Goal: Task Accomplishment & Management: Use online tool/utility

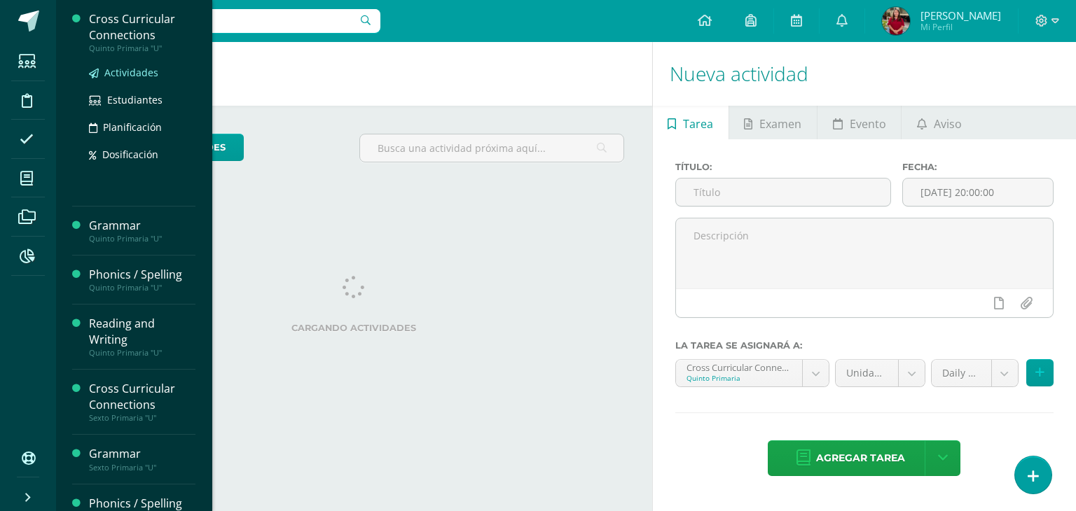
click at [130, 70] on span "Actividades" at bounding box center [131, 72] width 54 height 13
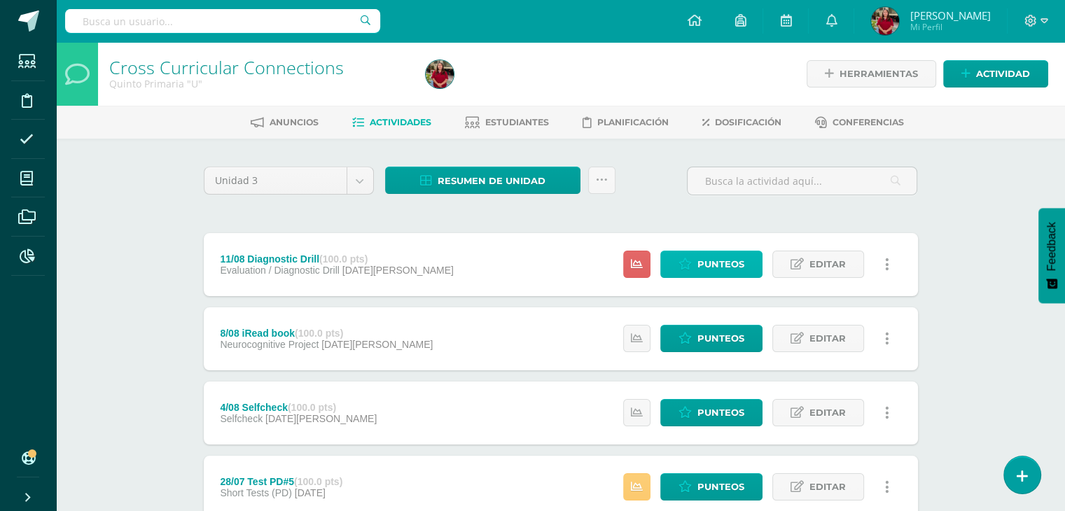
click at [713, 261] on span "Punteos" at bounding box center [721, 264] width 47 height 26
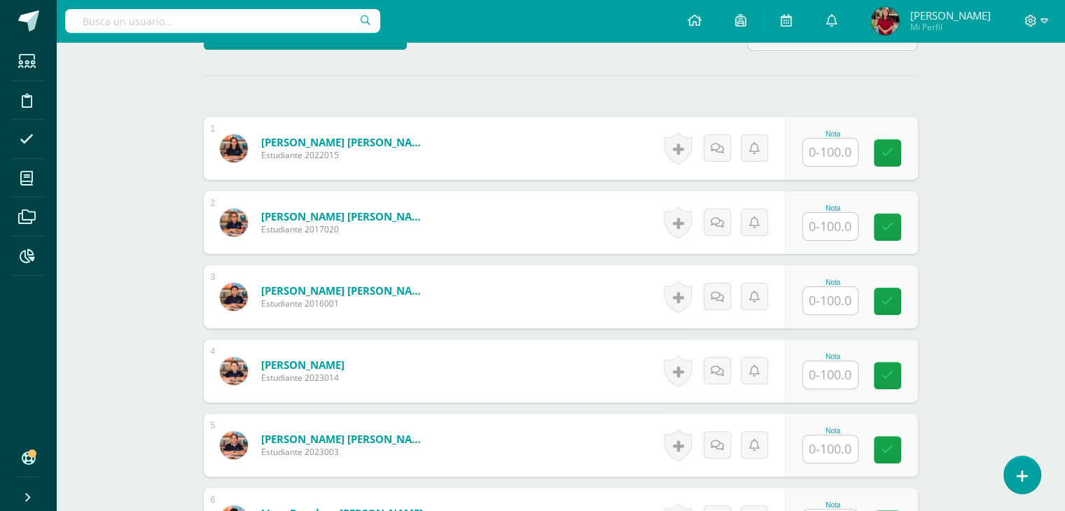
scroll to position [370, 0]
click at [833, 153] on input "text" at bounding box center [830, 152] width 55 height 27
type input "70"
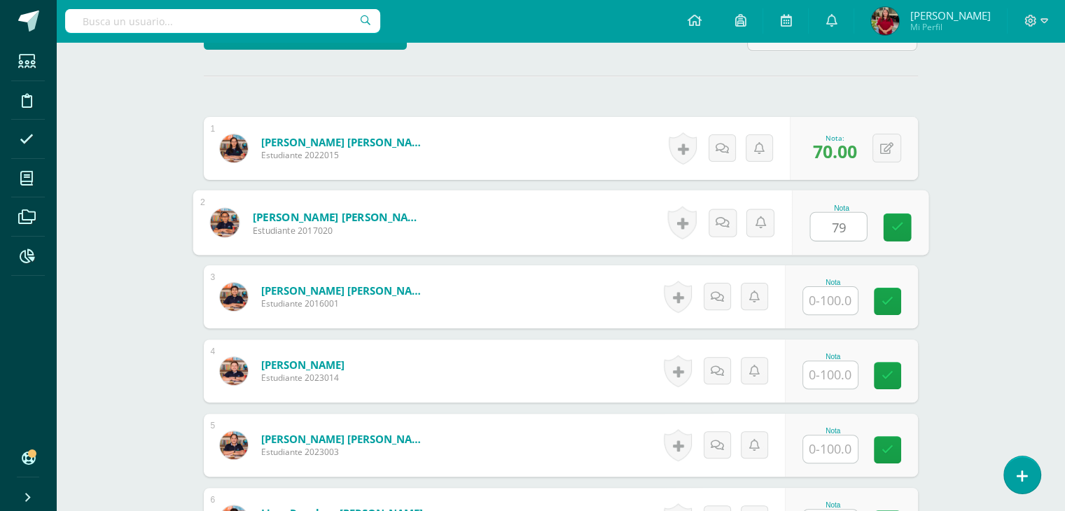
type input "79"
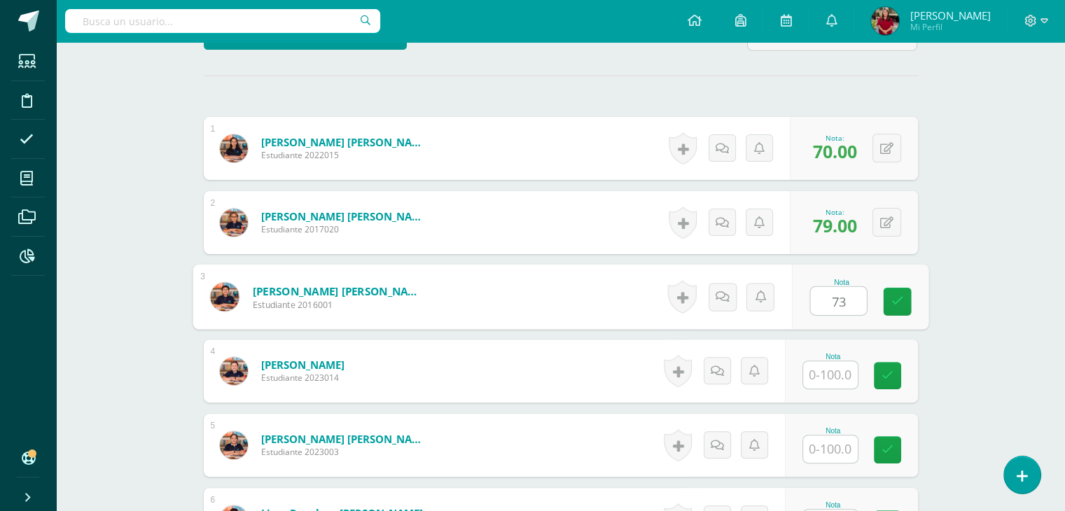
type input "73"
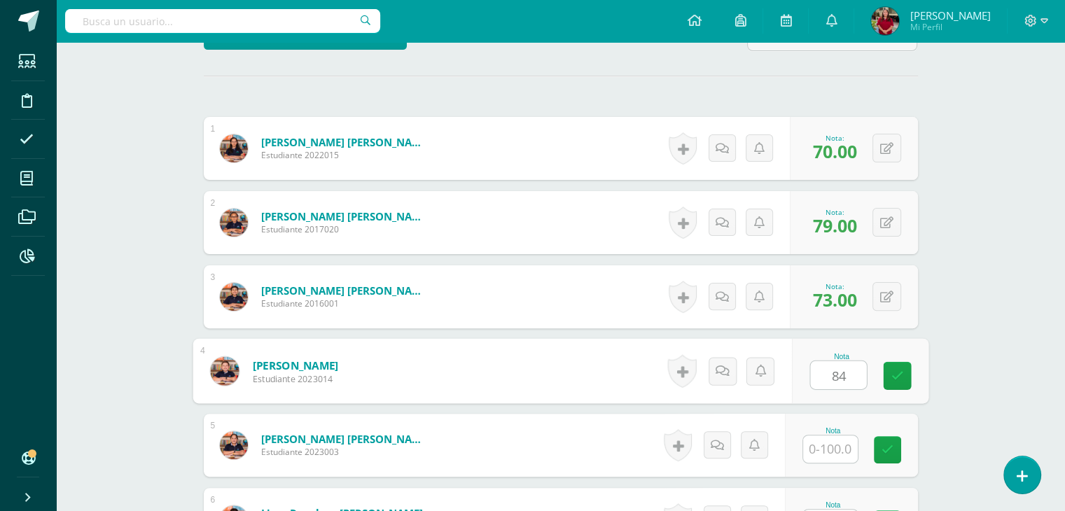
type input "84"
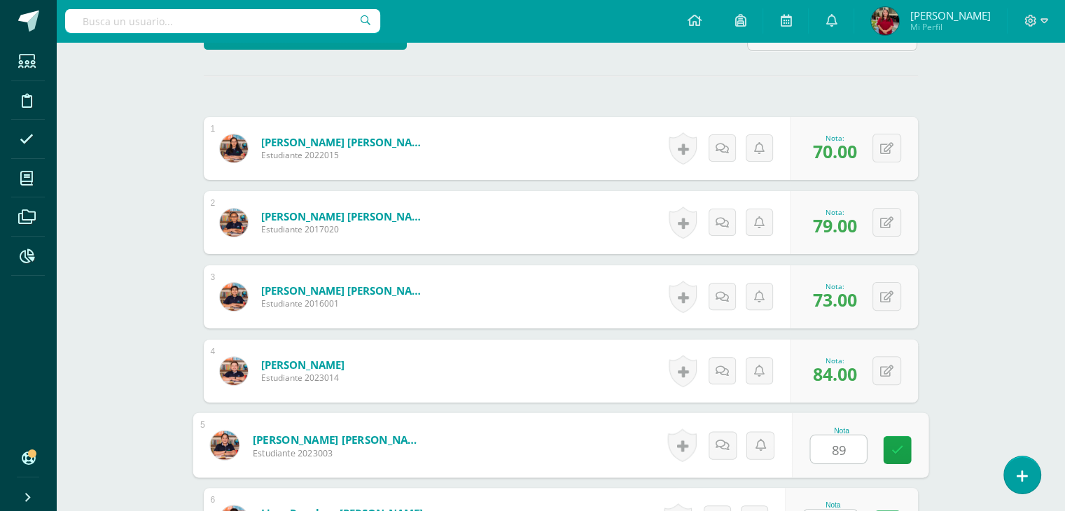
type input "89"
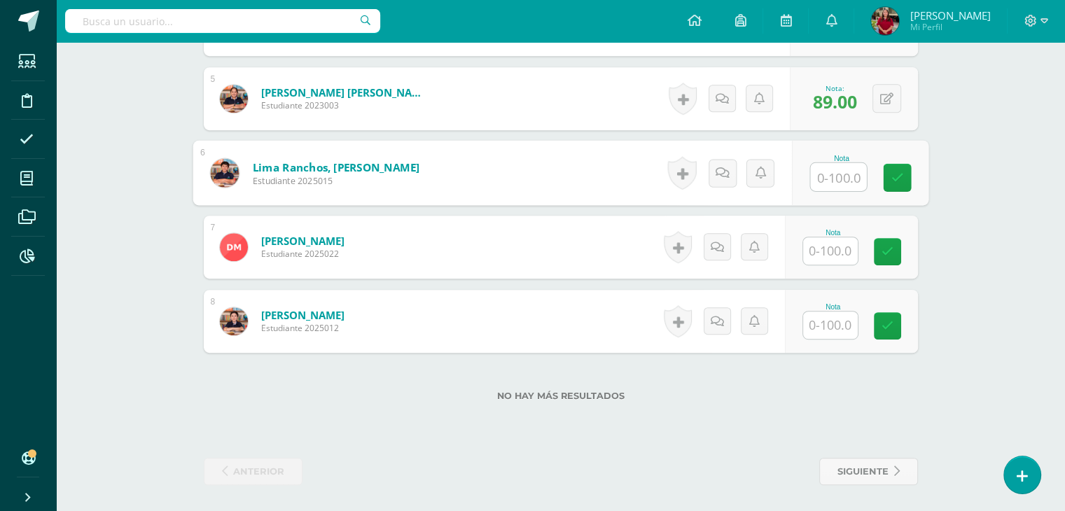
scroll to position [717, 0]
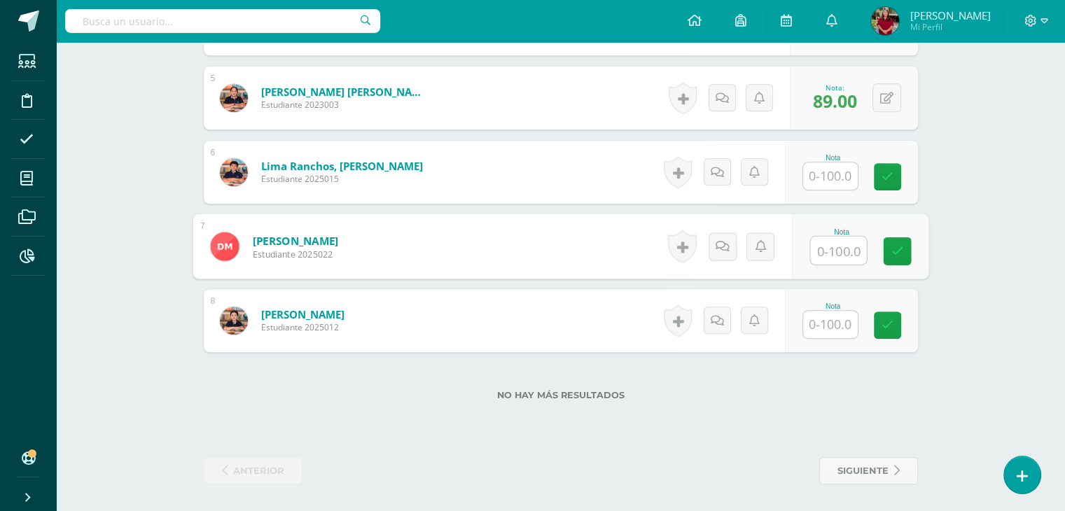
click at [824, 258] on input "text" at bounding box center [838, 251] width 56 height 28
type input "48"
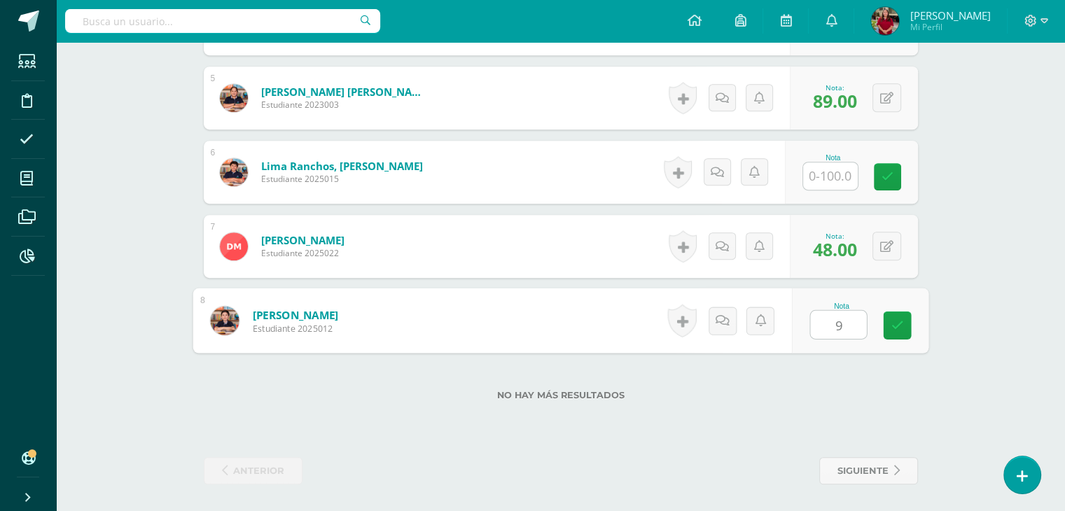
type input "93"
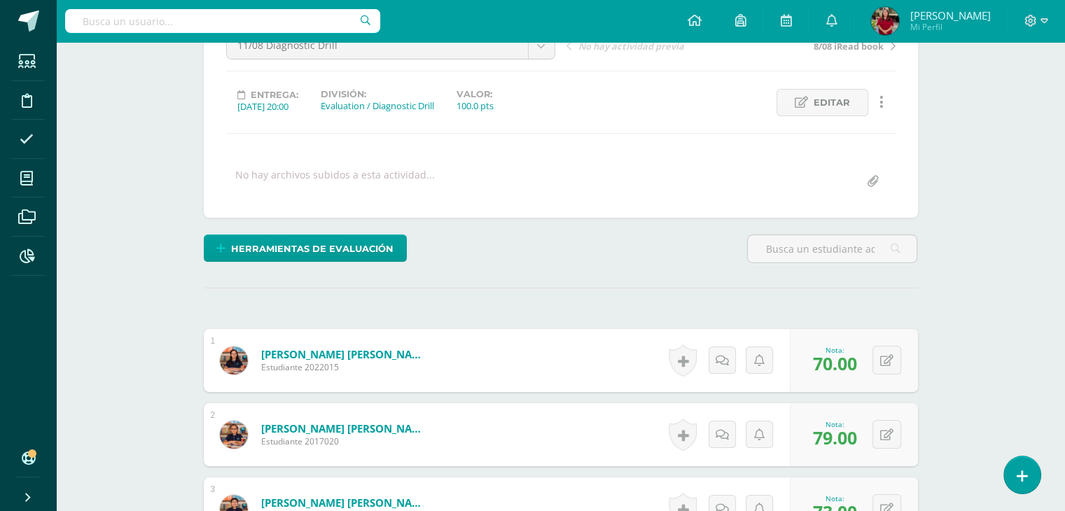
scroll to position [0, 0]
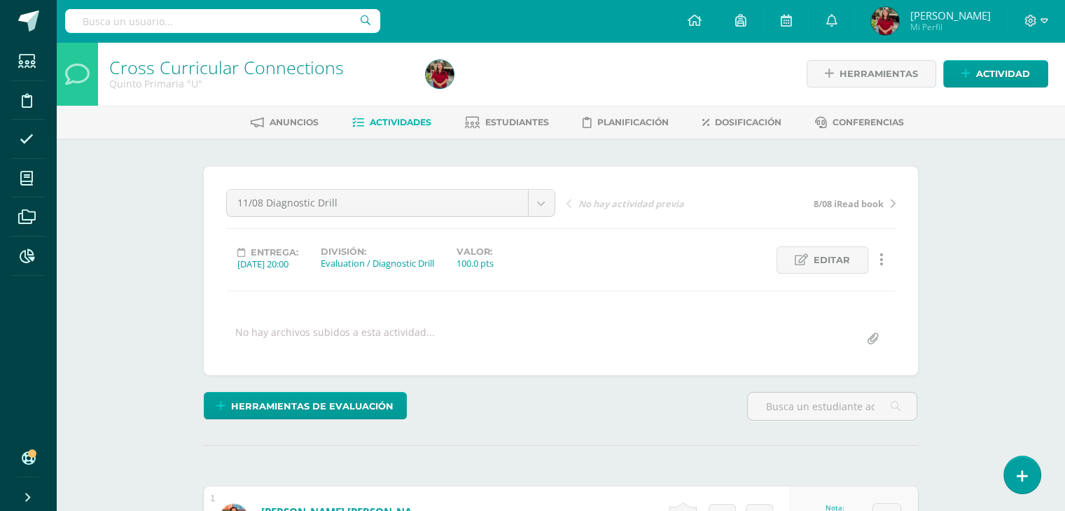
click at [417, 219] on div "11/08 Diagnostic Drill 11/08 Diagnostic Drill 8/08 iRead book 4/08 Selfcheck 28…" at bounding box center [391, 208] width 340 height 39
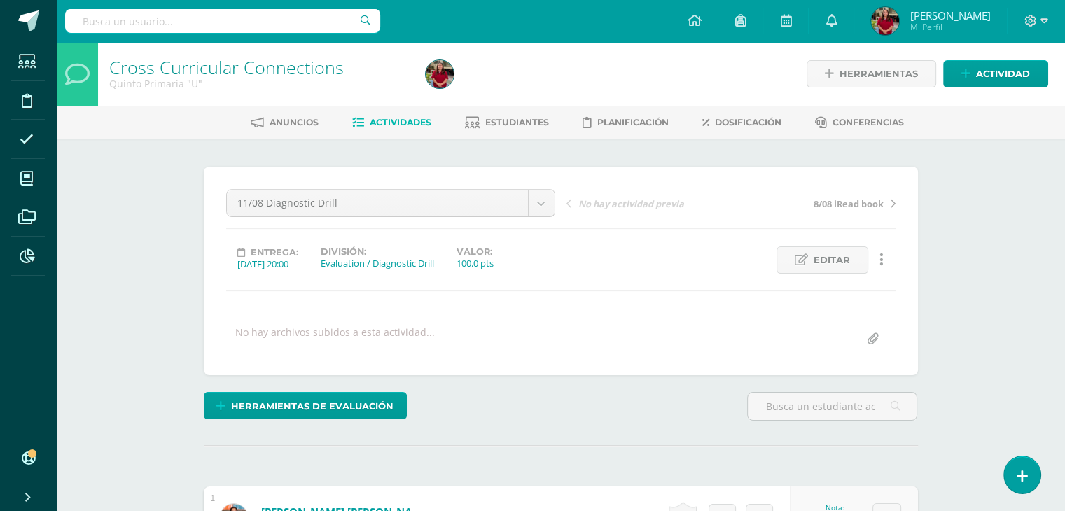
click at [408, 123] on span "Actividades" at bounding box center [401, 122] width 62 height 11
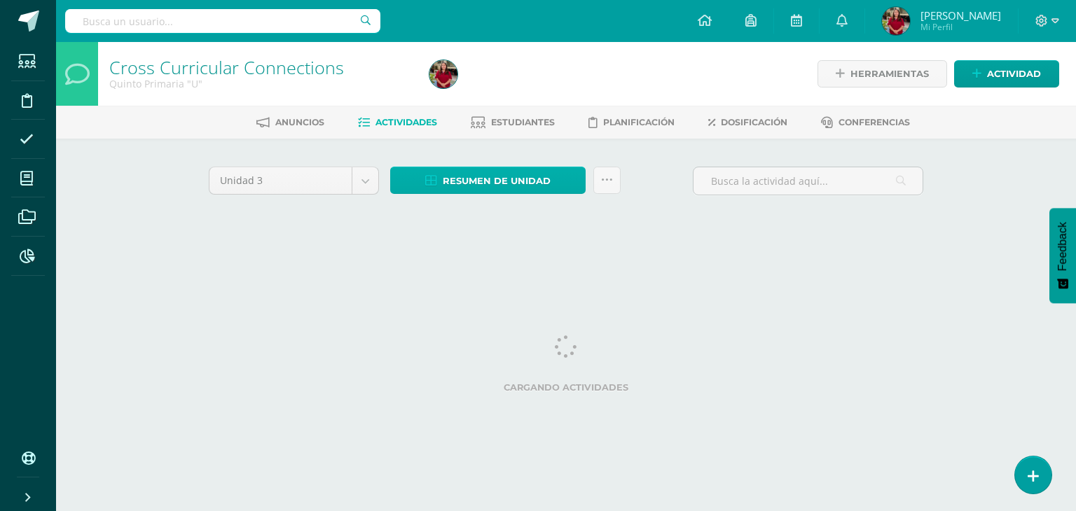
drag, startPoint x: 406, startPoint y: 162, endPoint x: 413, endPoint y: 172, distance: 11.1
click at [408, 162] on div "Unidad 3 Unidad 1 Unidad 2 Unidad 3 Unidad 4 Resumen de unidad Descargar como H…" at bounding box center [566, 200] width 770 height 123
click at [416, 179] on link "Resumen de unidad" at bounding box center [487, 180] width 195 height 27
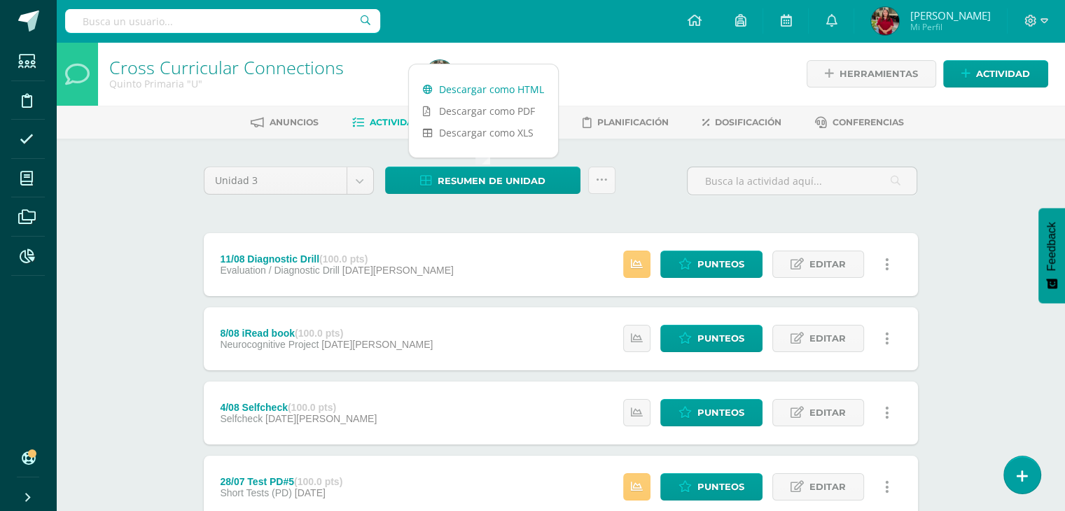
click at [490, 85] on link "Descargar como HTML" at bounding box center [483, 89] width 149 height 22
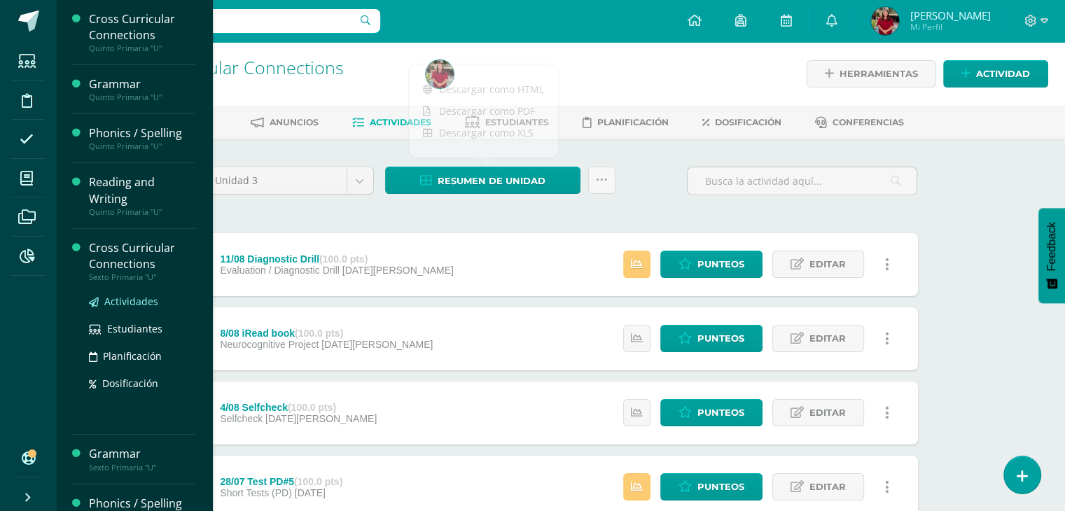
click at [113, 296] on span "Actividades" at bounding box center [131, 301] width 54 height 13
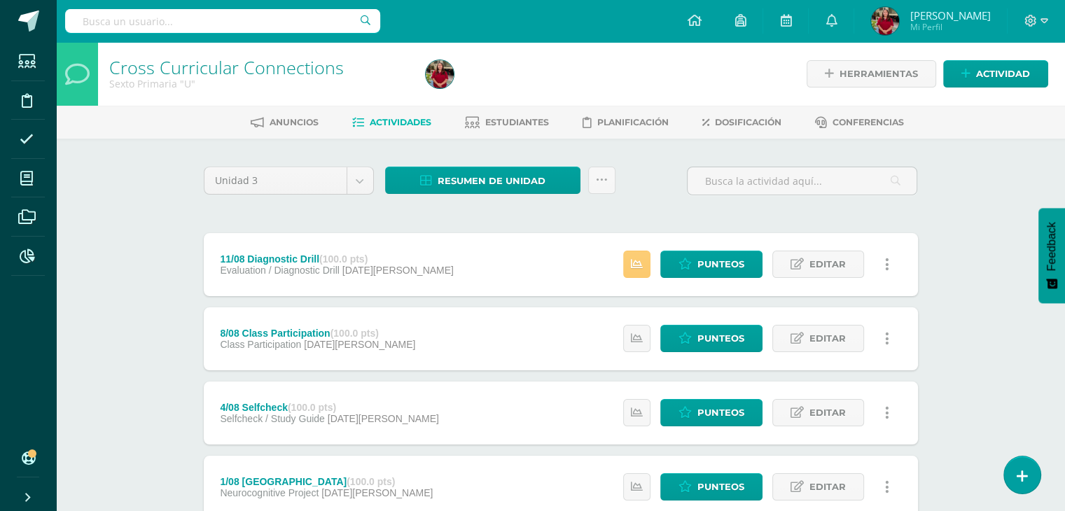
click at [690, 249] on div "Estatus de Actividad: 0 Estudiantes sin calificar 0 Estudiantes con cero Media …" at bounding box center [760, 264] width 316 height 63
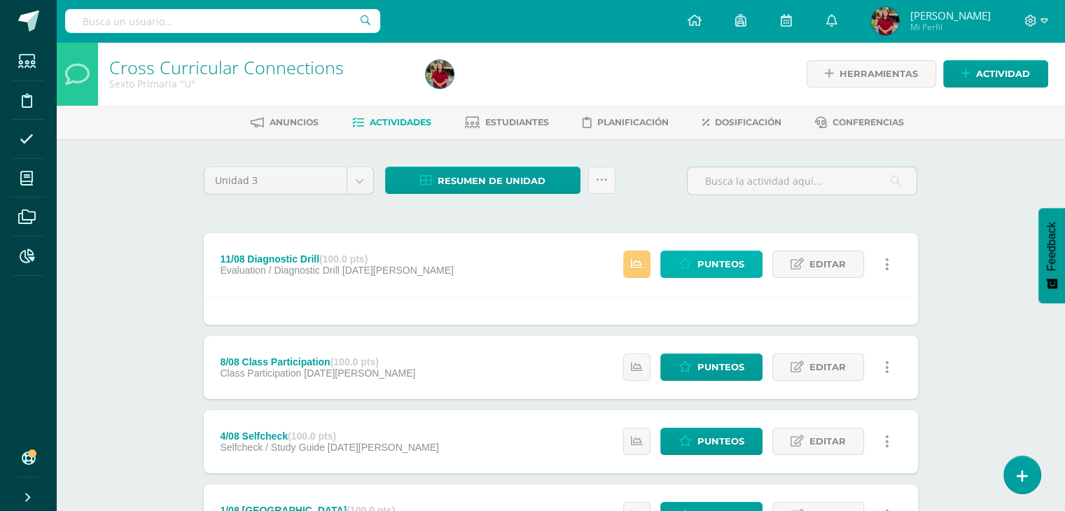
click at [688, 270] on icon at bounding box center [685, 264] width 13 height 12
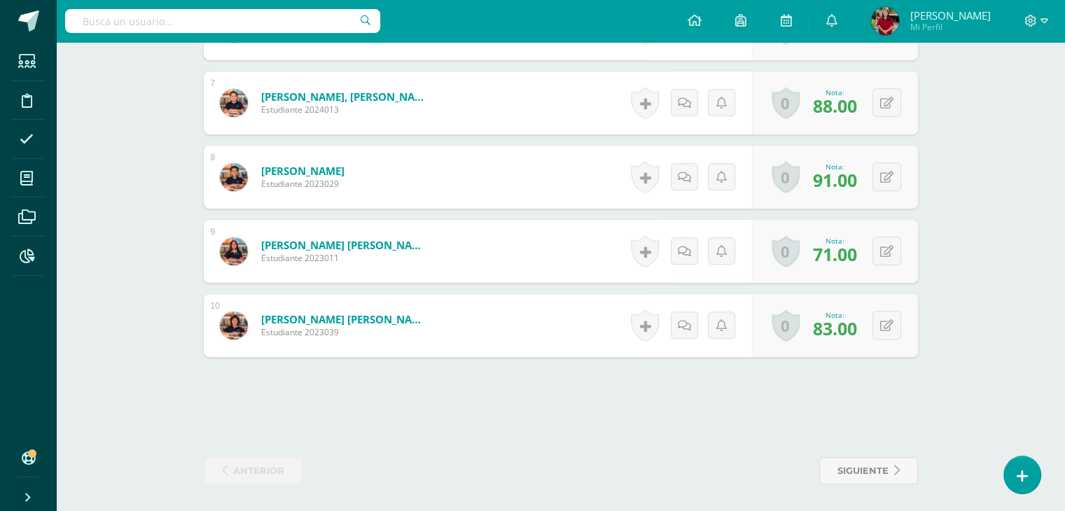
scroll to position [861, 0]
